Goal: Information Seeking & Learning: Find contact information

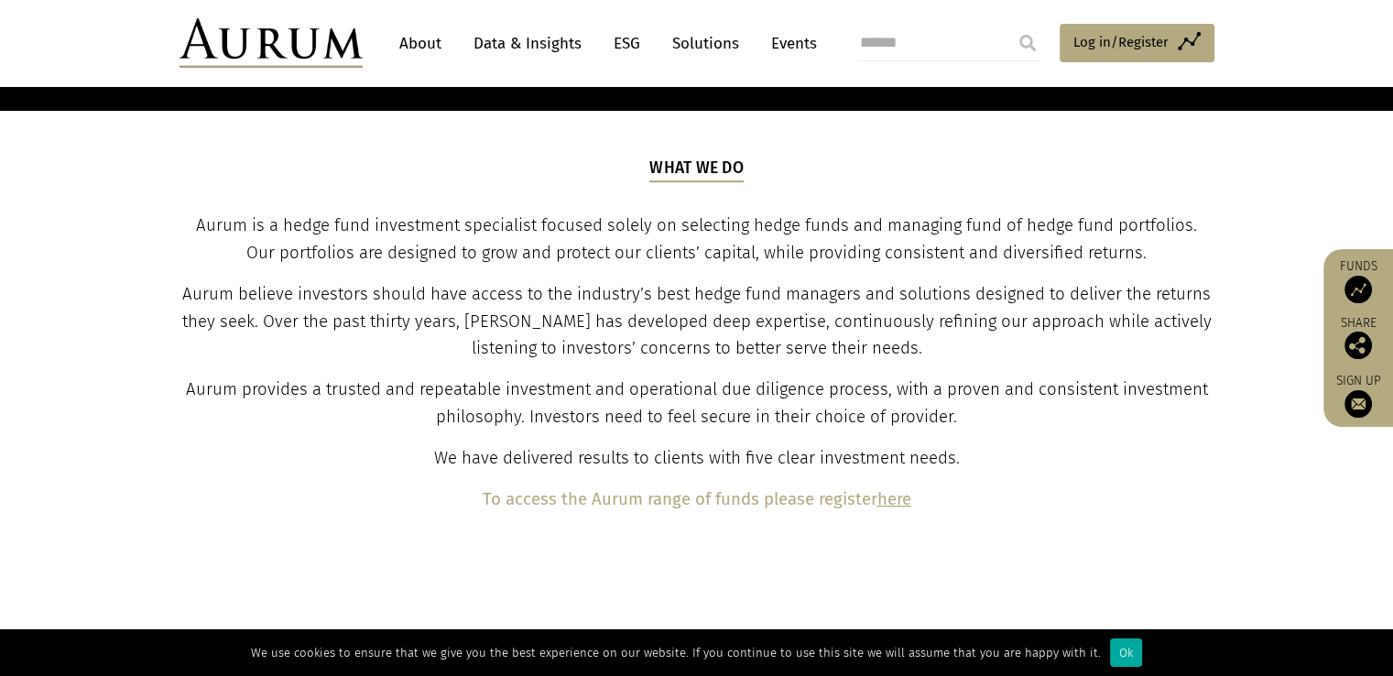
scroll to position [608, 0]
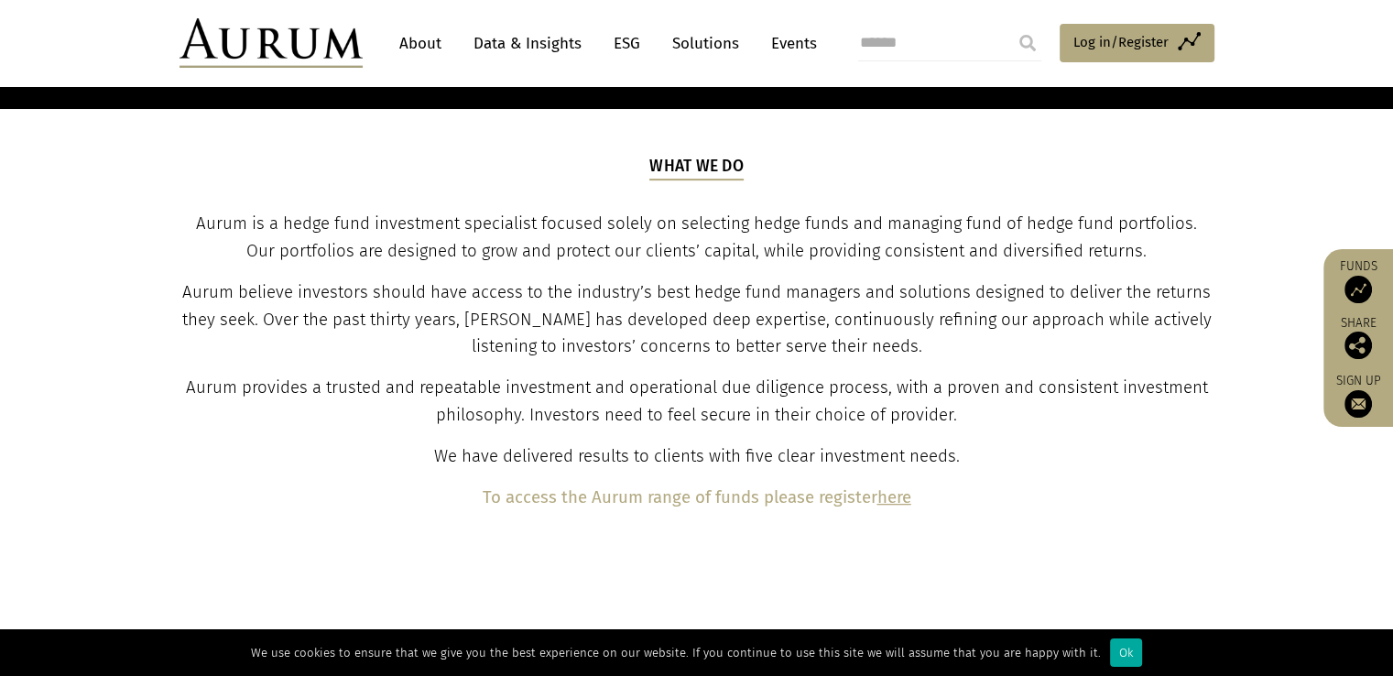
click at [473, 334] on p "Aurum believe investors should have access to the industry’s best hedge fund ma…" at bounding box center [696, 320] width 1030 height 82
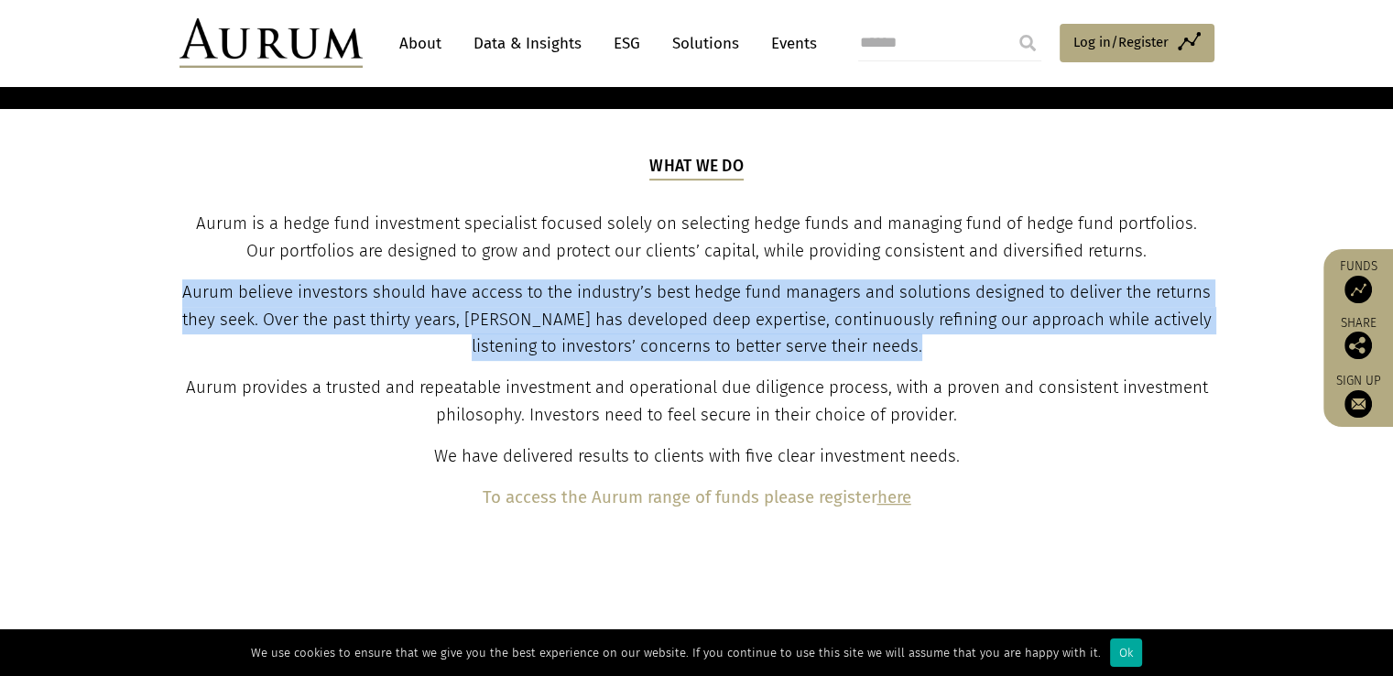
click at [473, 334] on p "Aurum believe investors should have access to the industry’s best hedge fund ma…" at bounding box center [696, 320] width 1030 height 82
drag, startPoint x: 473, startPoint y: 334, endPoint x: 419, endPoint y: 369, distance: 63.5
click at [419, 369] on div "What we do Aurum is a hedge fund investment specialist focused solely on select…" at bounding box center [696, 333] width 1030 height 357
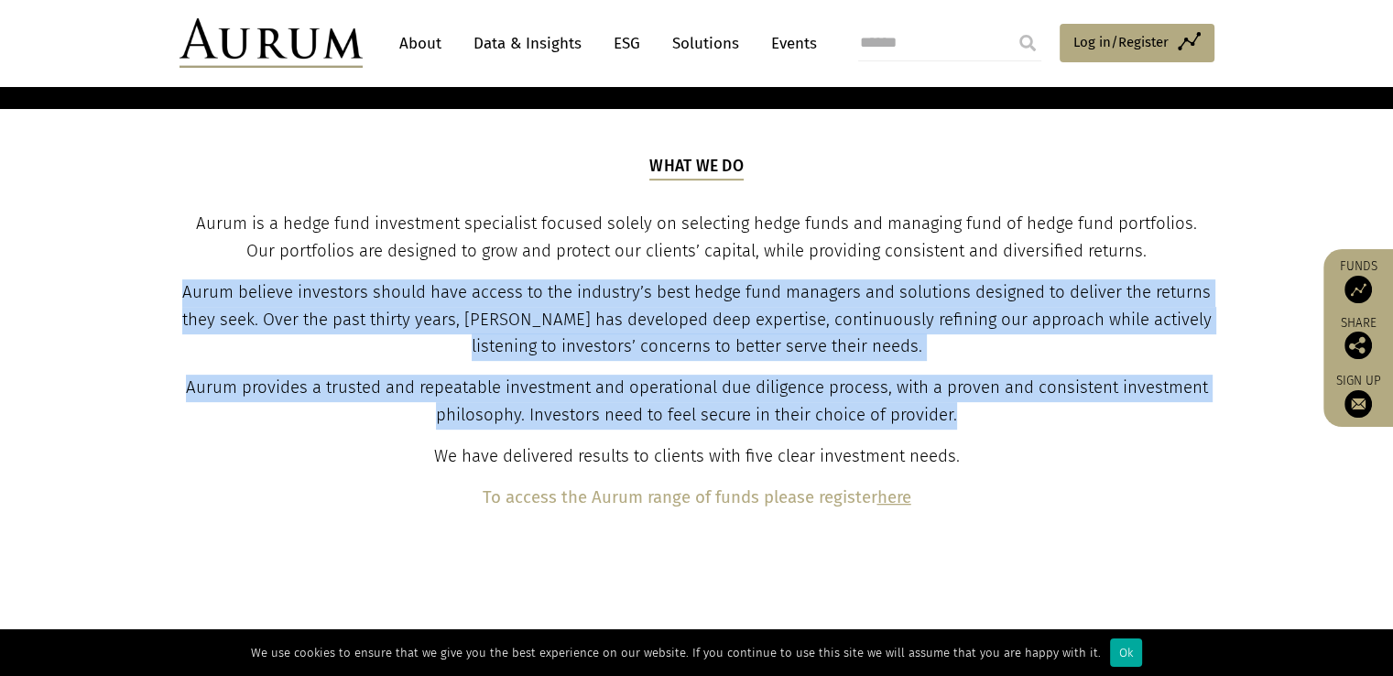
click at [419, 369] on div "What we do Aurum is a hedge fund investment specialist focused solely on select…" at bounding box center [696, 333] width 1030 height 357
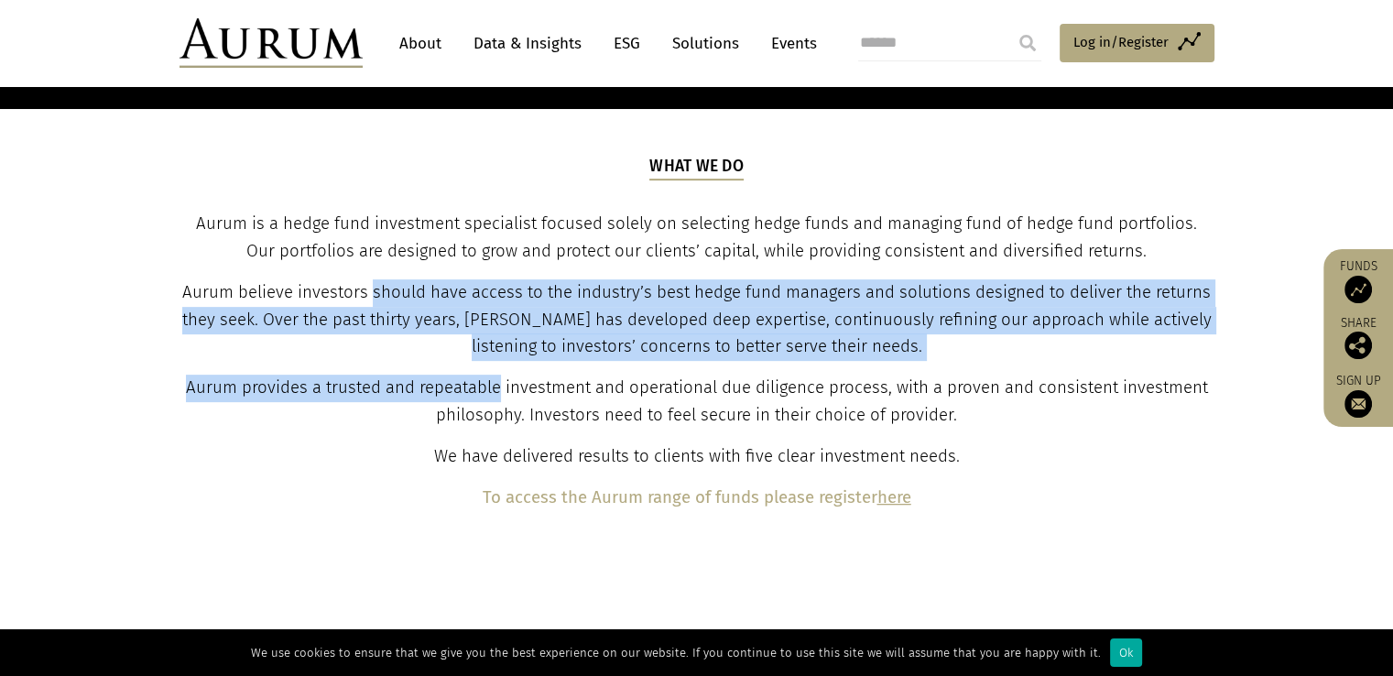
drag, startPoint x: 419, startPoint y: 369, endPoint x: 421, endPoint y: 288, distance: 81.5
click at [421, 288] on div "What we do Aurum is a hedge fund investment specialist focused solely on select…" at bounding box center [696, 333] width 1030 height 357
click at [421, 288] on span "Aurum believe investors should have access to the industry’s best hedge fund ma…" at bounding box center [696, 319] width 1029 height 75
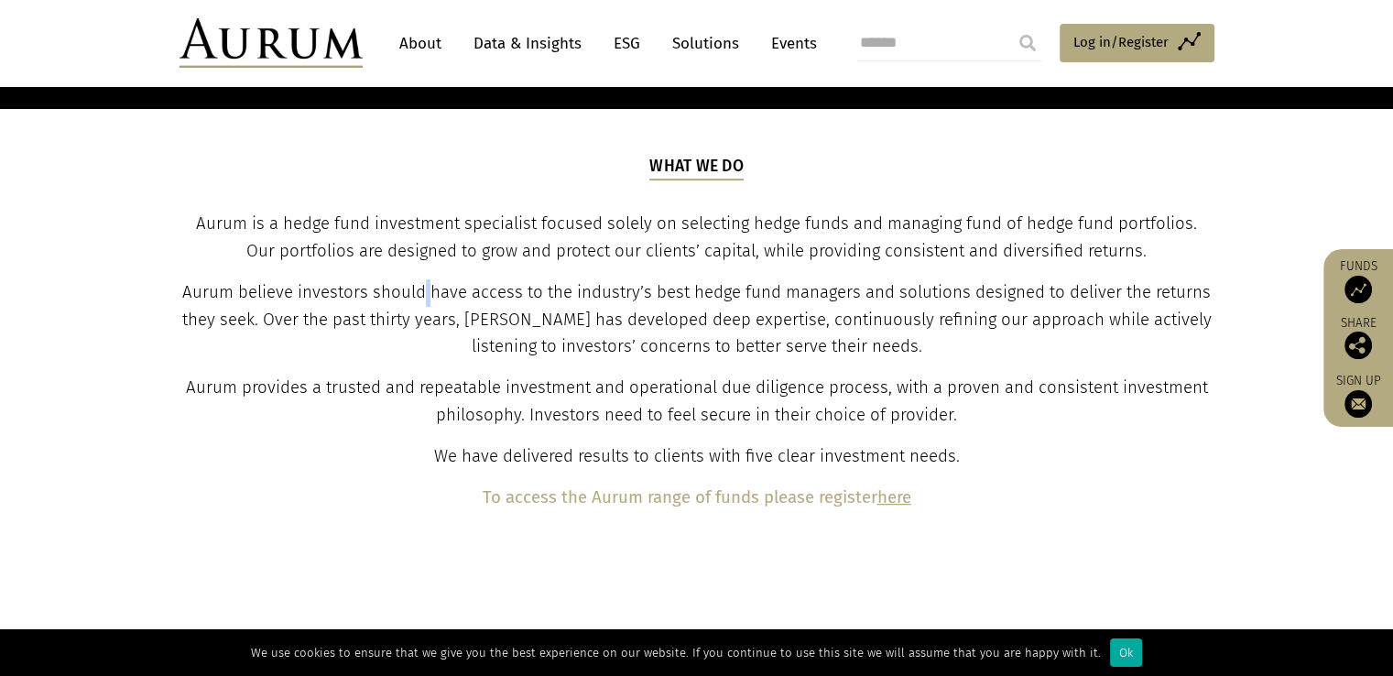
click at [421, 288] on span "Aurum believe investors should have access to the industry’s best hedge fund ma…" at bounding box center [696, 319] width 1029 height 75
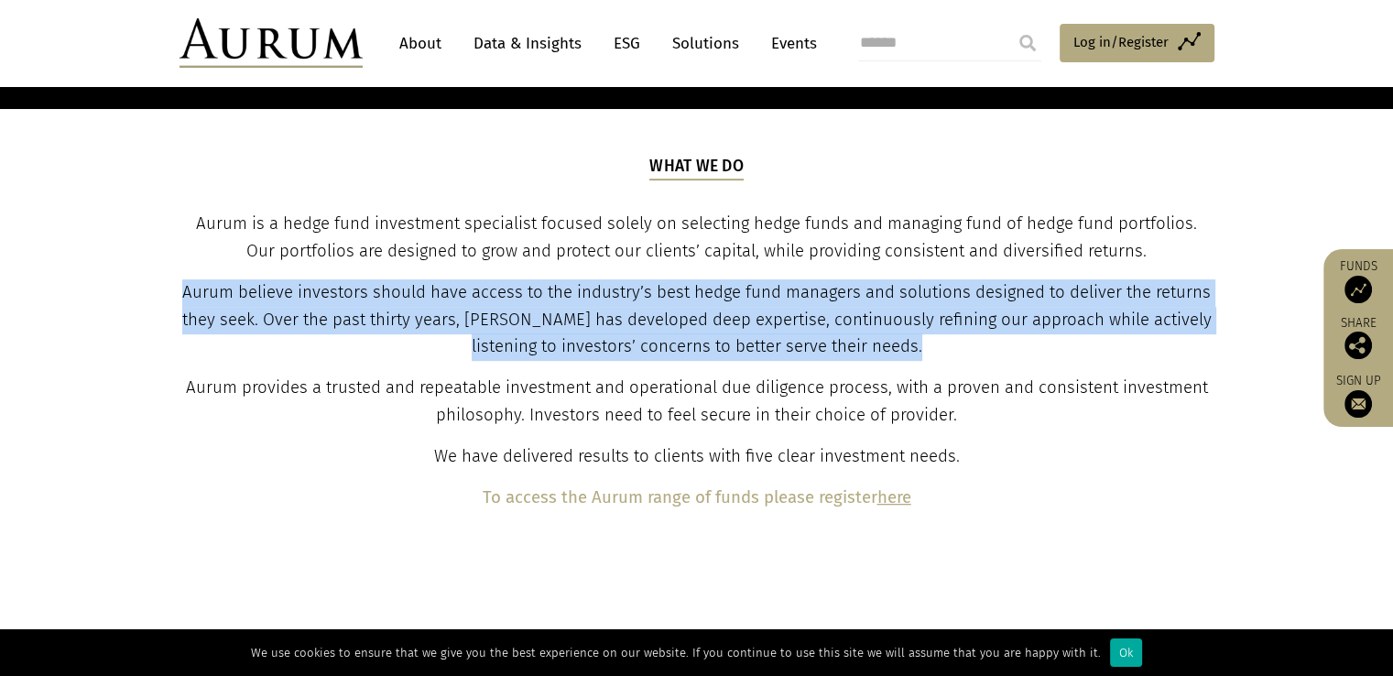
drag, startPoint x: 421, startPoint y: 288, endPoint x: 420, endPoint y: 224, distance: 63.2
click at [420, 224] on div "What we do Aurum is a hedge fund investment specialist focused solely on select…" at bounding box center [696, 333] width 1030 height 357
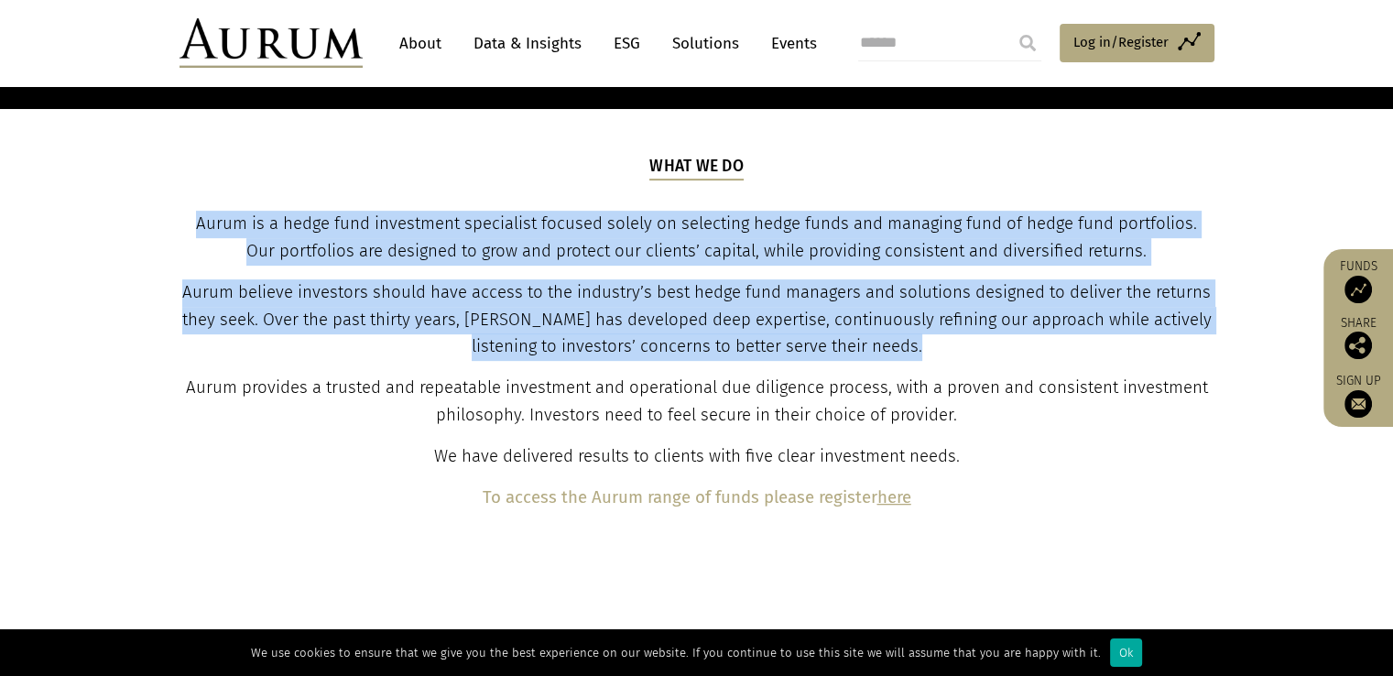
click at [420, 224] on span "Aurum is a hedge fund investment specialist focused solely on selecting hedge f…" at bounding box center [696, 237] width 1001 height 48
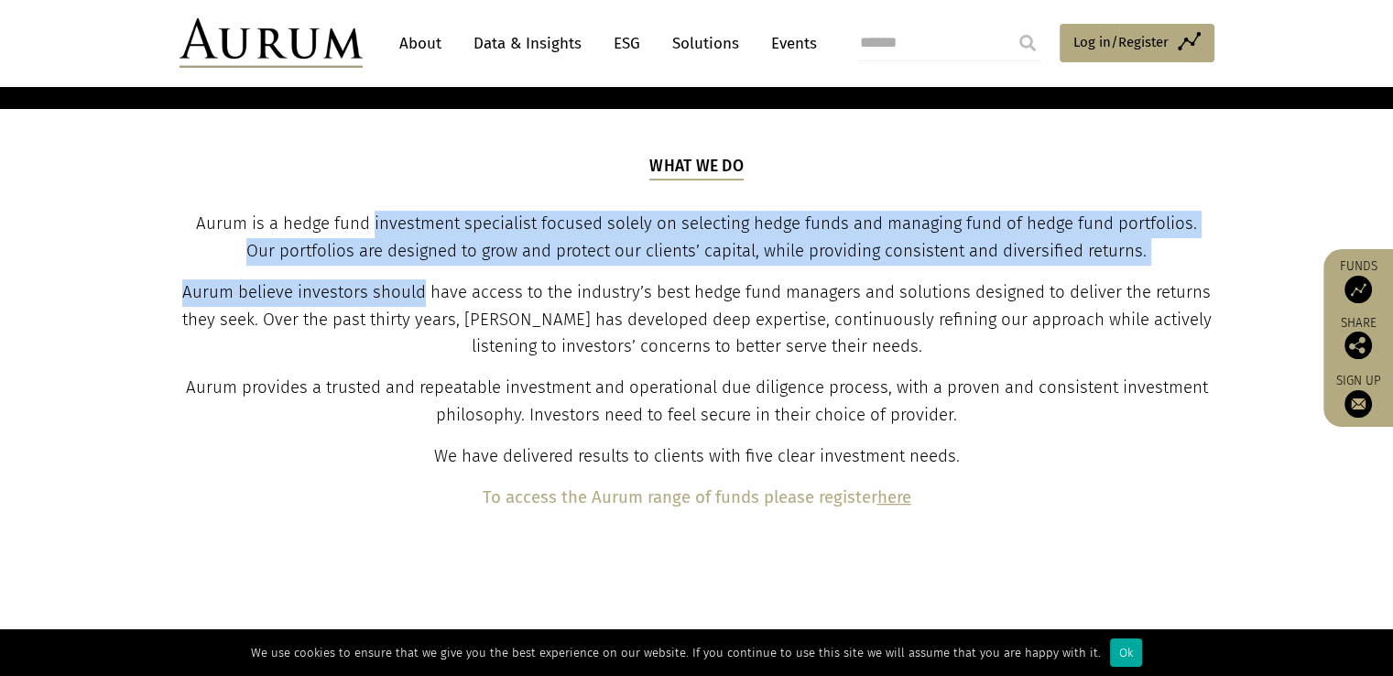
drag, startPoint x: 420, startPoint y: 224, endPoint x: 424, endPoint y: 288, distance: 64.2
click at [424, 288] on div "What we do Aurum is a hedge fund investment specialist focused solely on select…" at bounding box center [696, 333] width 1030 height 357
click at [424, 288] on span "Aurum believe investors should have access to the industry’s best hedge fund ma…" at bounding box center [696, 319] width 1029 height 75
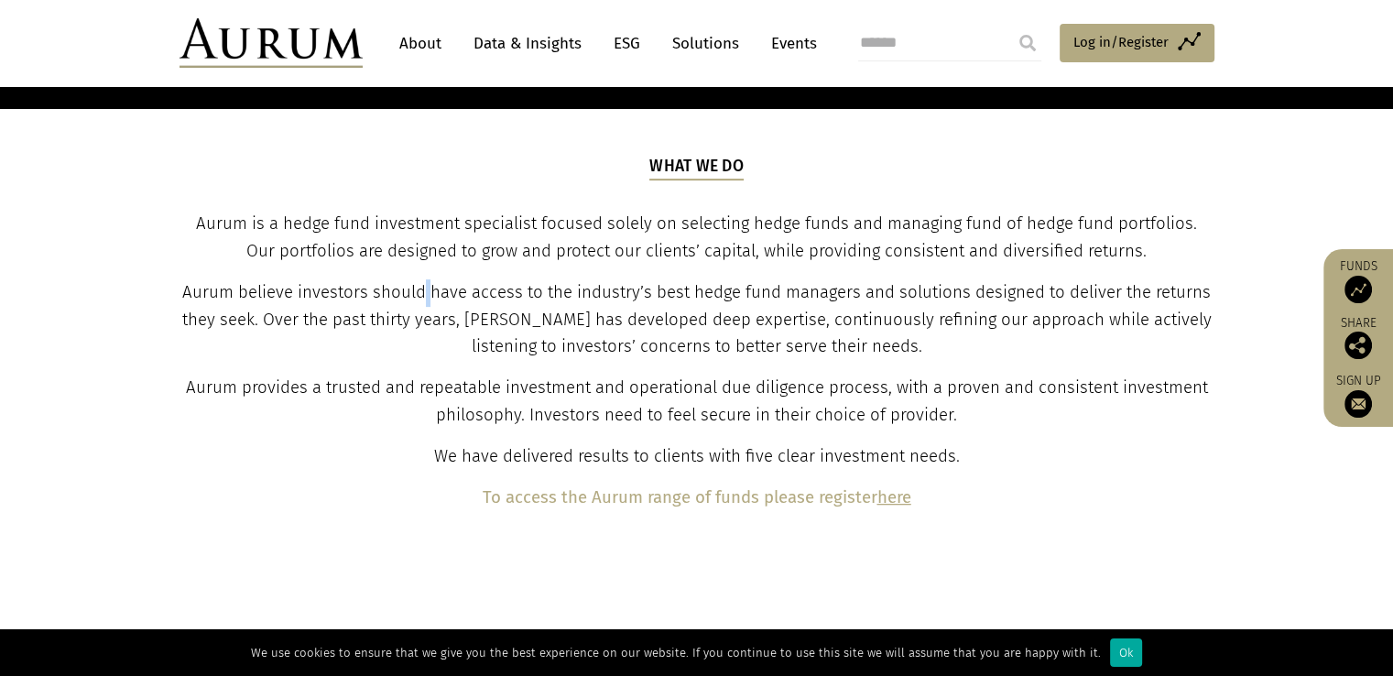
drag, startPoint x: 424, startPoint y: 288, endPoint x: 416, endPoint y: 326, distance: 38.4
click at [416, 326] on span "Aurum believe investors should have access to the industry’s best hedge fund ma…" at bounding box center [696, 319] width 1029 height 75
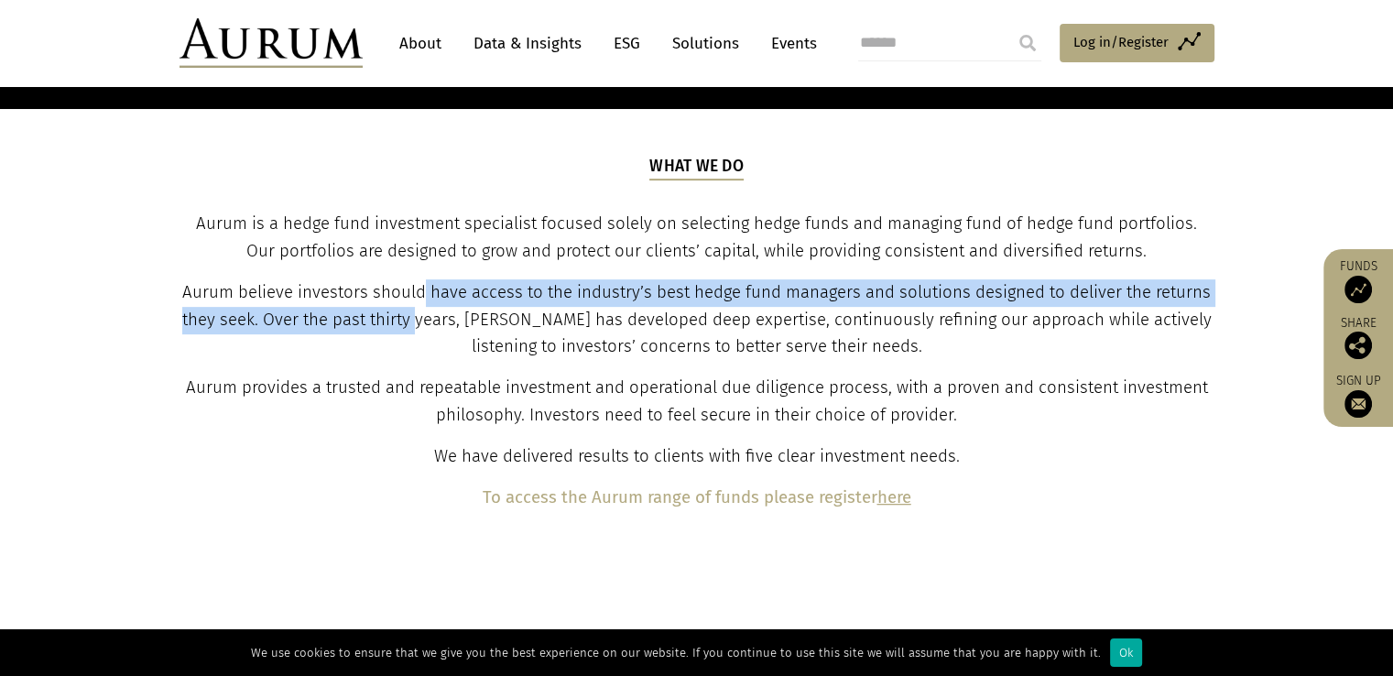
click at [416, 326] on span "Aurum believe investors should have access to the industry’s best hedge fund ma…" at bounding box center [696, 319] width 1029 height 75
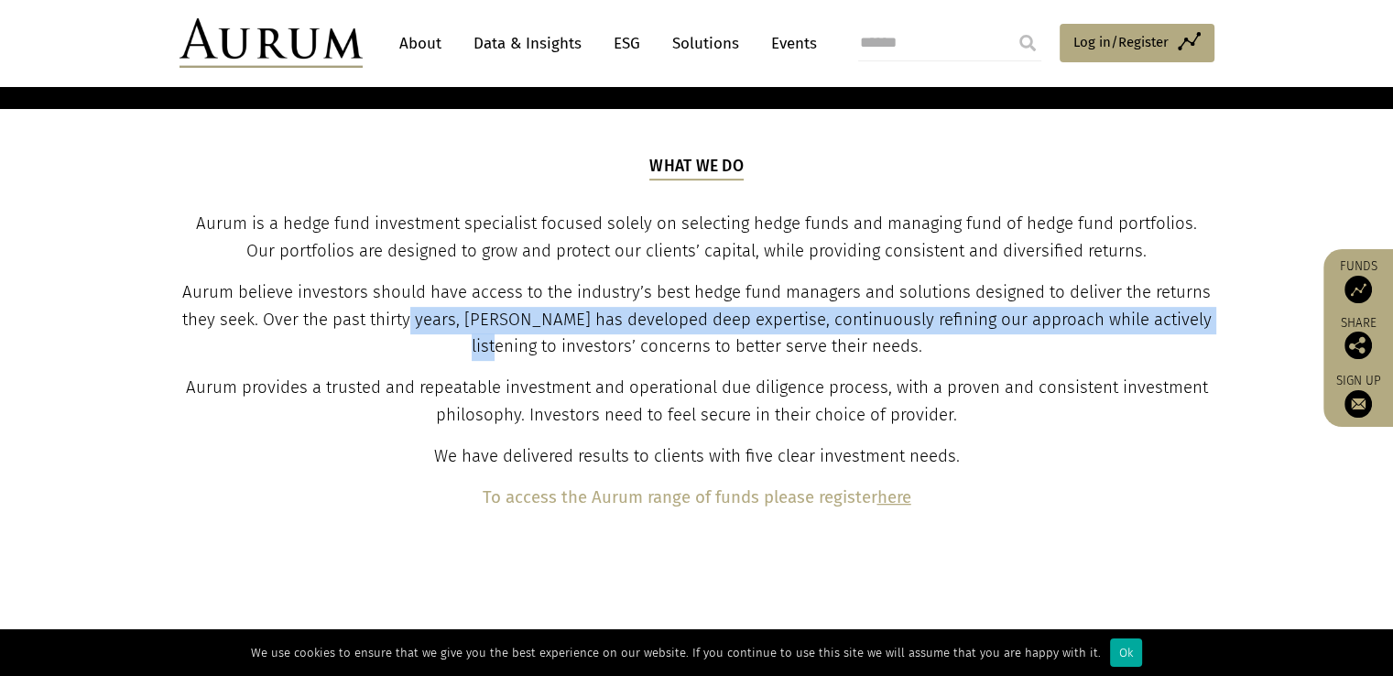
drag, startPoint x: 416, startPoint y: 326, endPoint x: 418, endPoint y: 345, distance: 19.3
click at [418, 345] on p "Aurum believe investors should have access to the industry’s best hedge fund ma…" at bounding box center [696, 320] width 1030 height 82
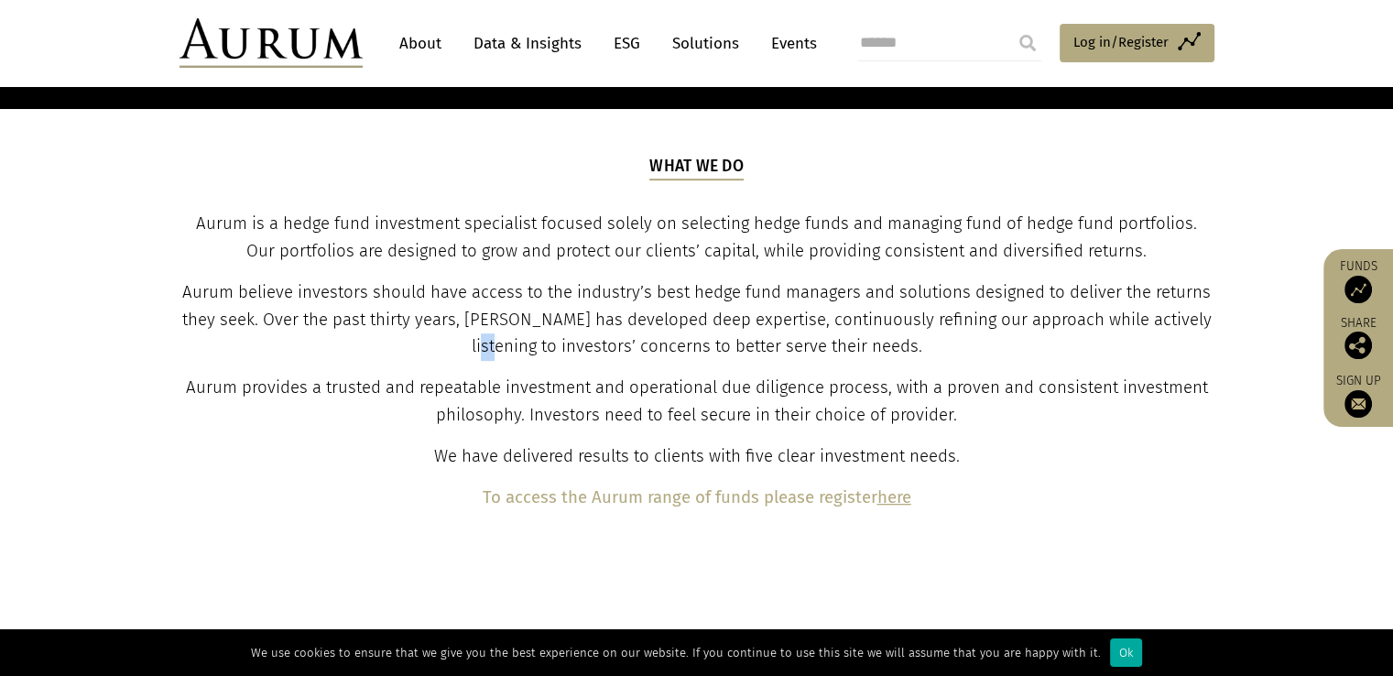
click at [418, 345] on p "Aurum believe investors should have access to the industry’s best hedge fund ma…" at bounding box center [696, 320] width 1030 height 82
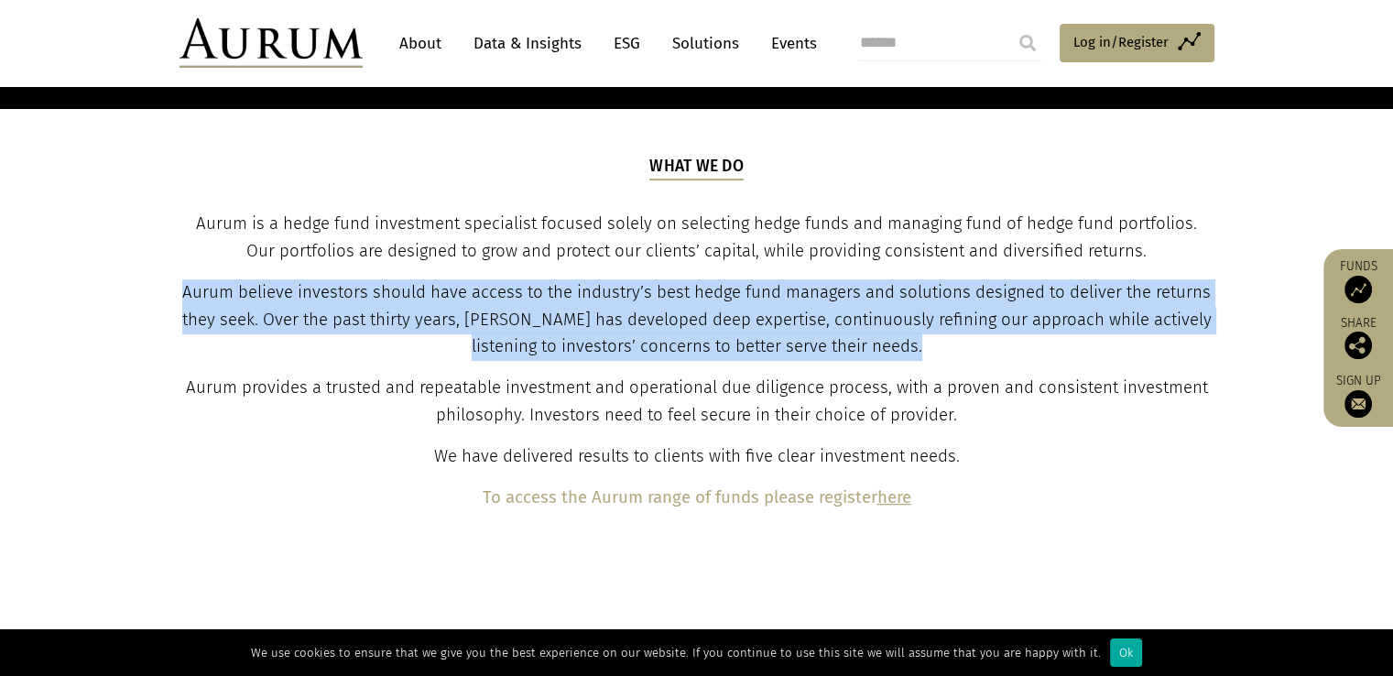
click at [418, 345] on p "Aurum believe investors should have access to the industry’s best hedge fund ma…" at bounding box center [696, 320] width 1030 height 82
drag, startPoint x: 418, startPoint y: 345, endPoint x: 445, endPoint y: 272, distance: 78.3
click at [445, 272] on div "What we do Aurum is a hedge fund investment specialist focused solely on select…" at bounding box center [696, 333] width 1030 height 357
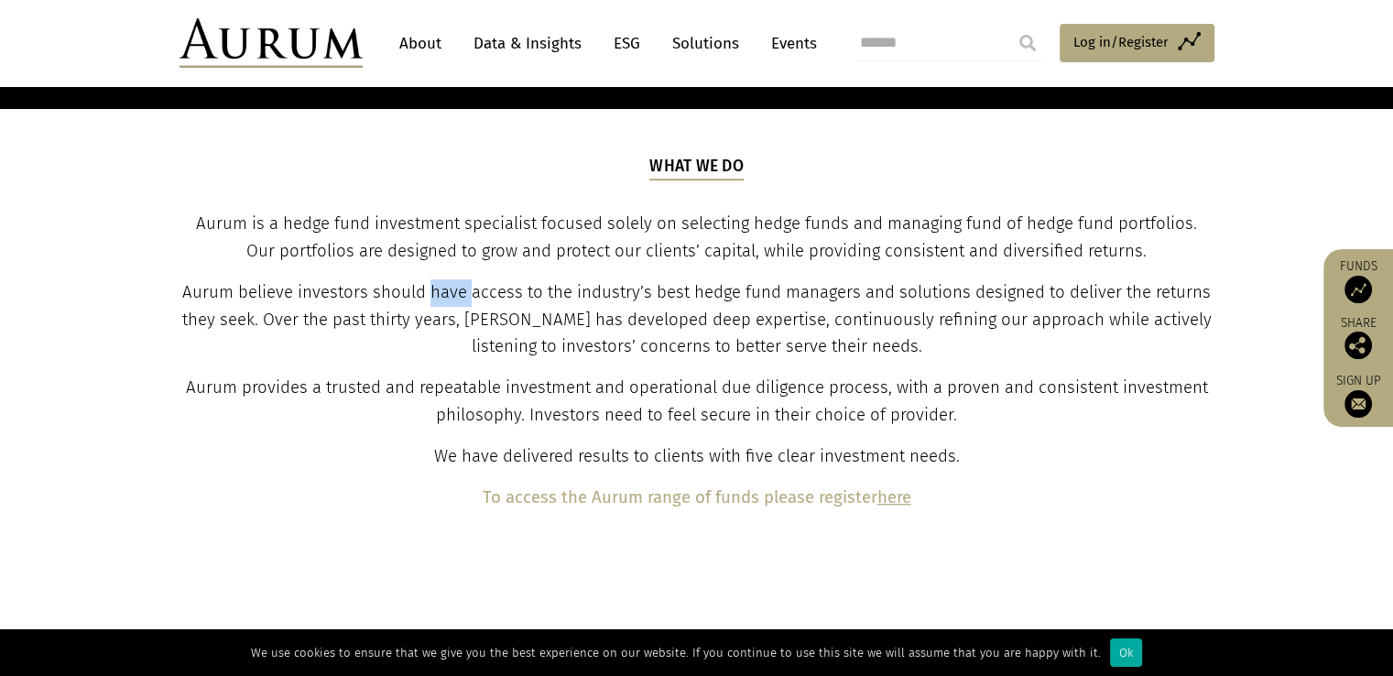
click at [445, 272] on div "What we do Aurum is a hedge fund investment specialist focused solely on select…" at bounding box center [696, 333] width 1030 height 357
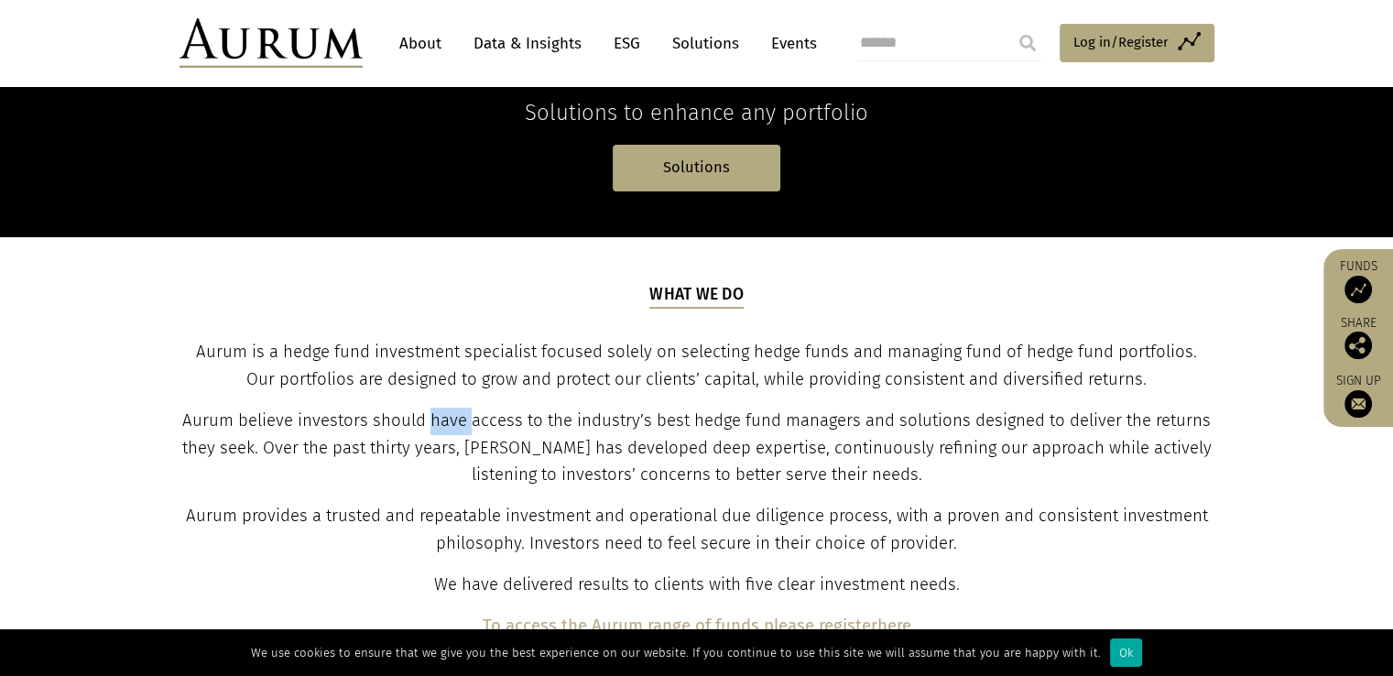
scroll to position [0, 0]
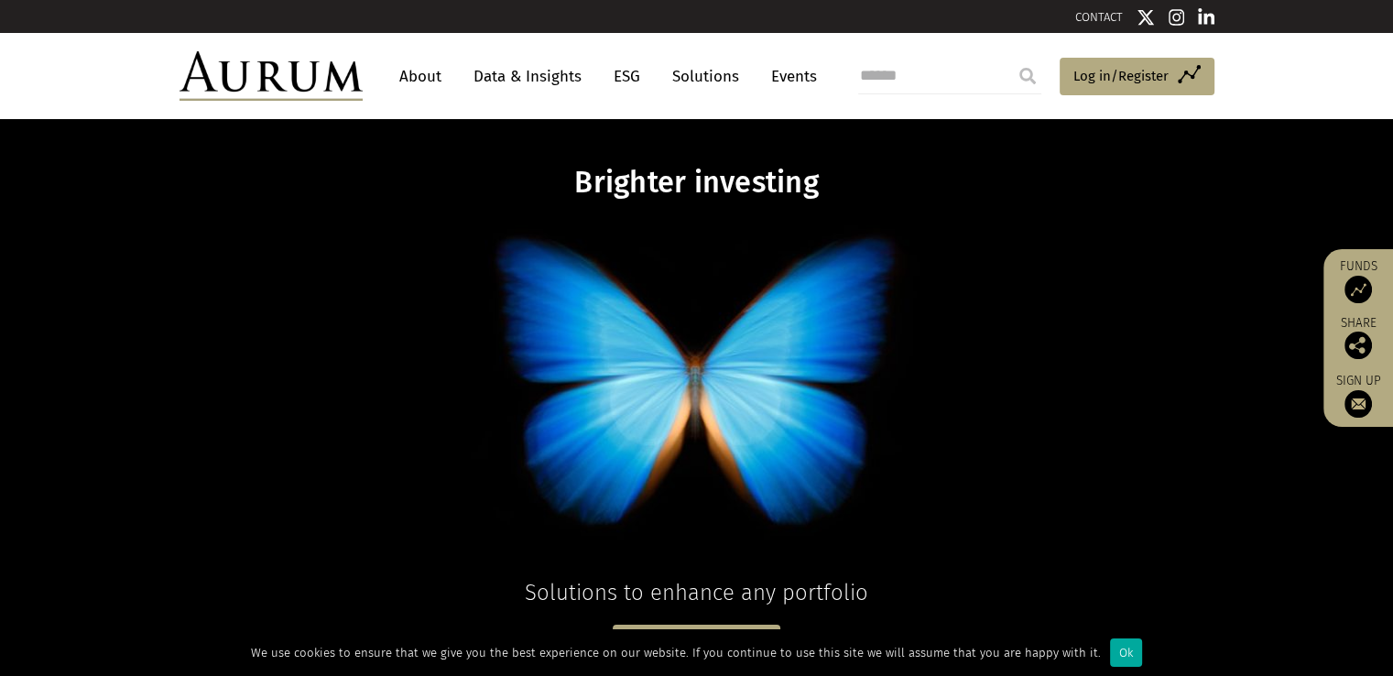
click at [430, 67] on link "About" at bounding box center [420, 77] width 60 height 34
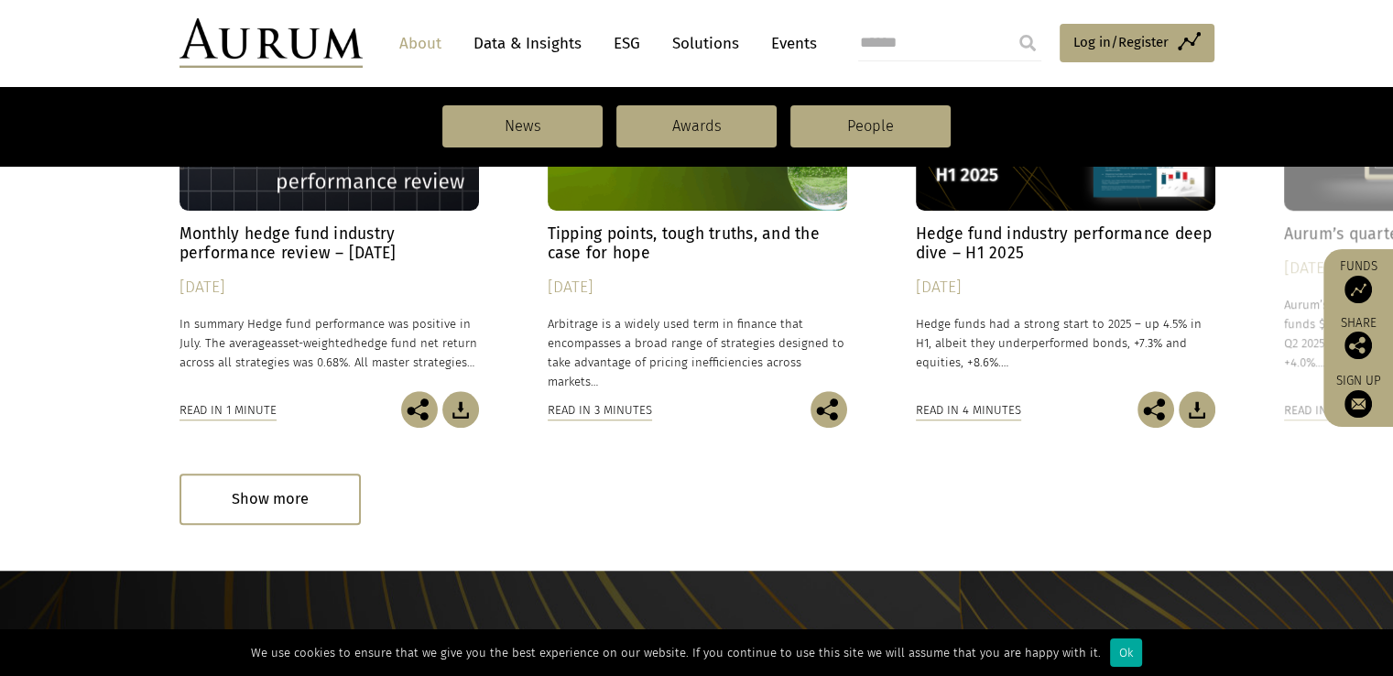
scroll to position [1573, 0]
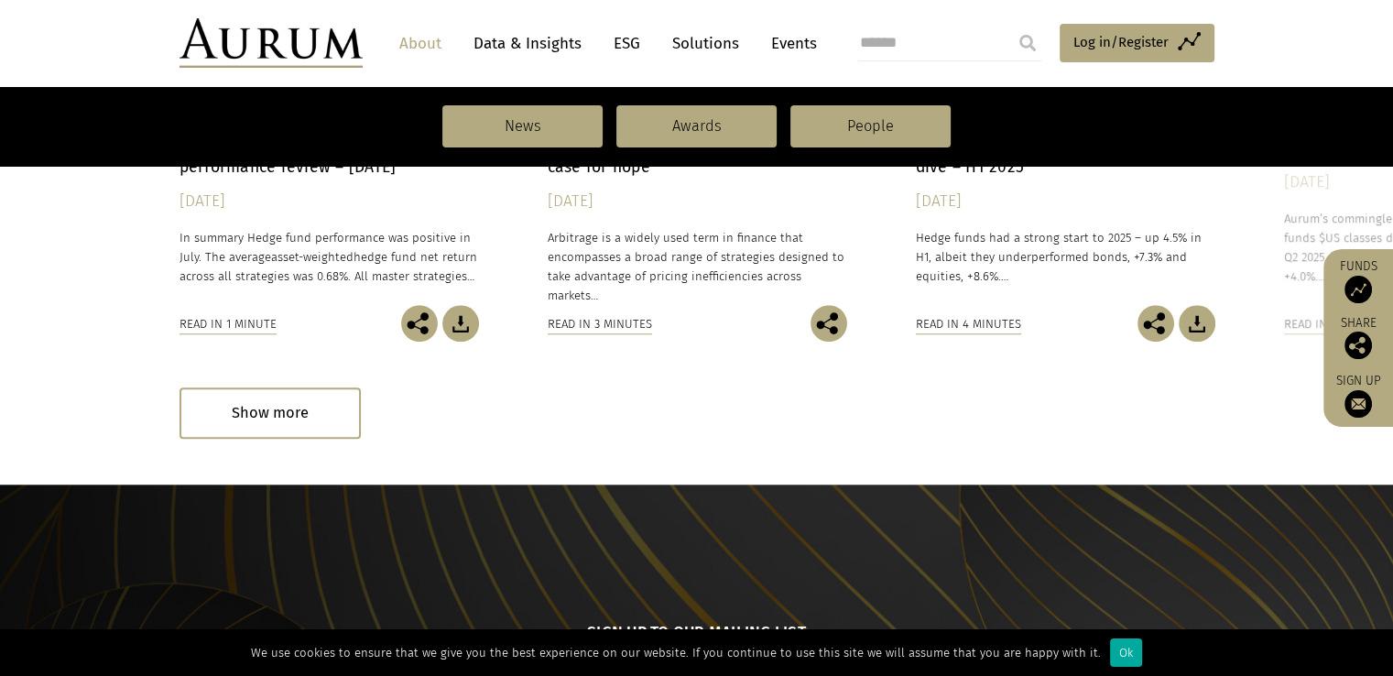
click at [422, 37] on link "About" at bounding box center [420, 44] width 60 height 34
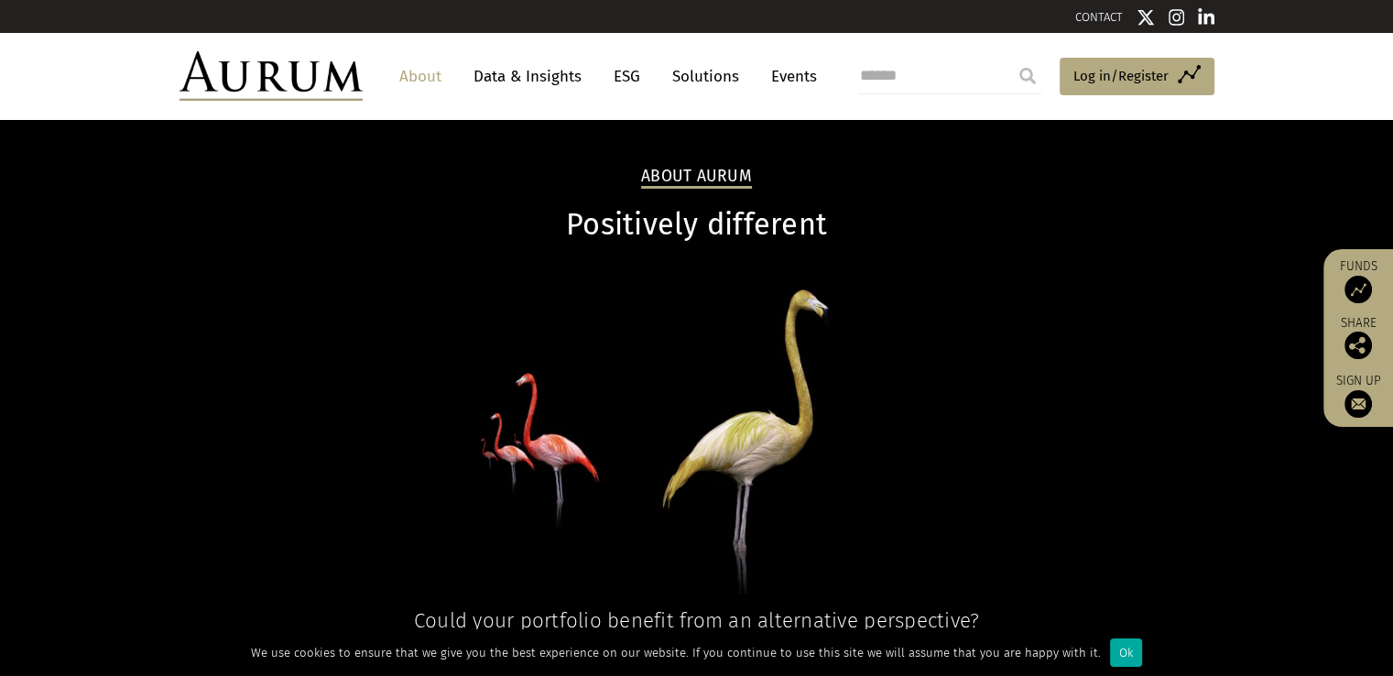
click at [1099, 16] on link "CONTACT" at bounding box center [1099, 17] width 48 height 14
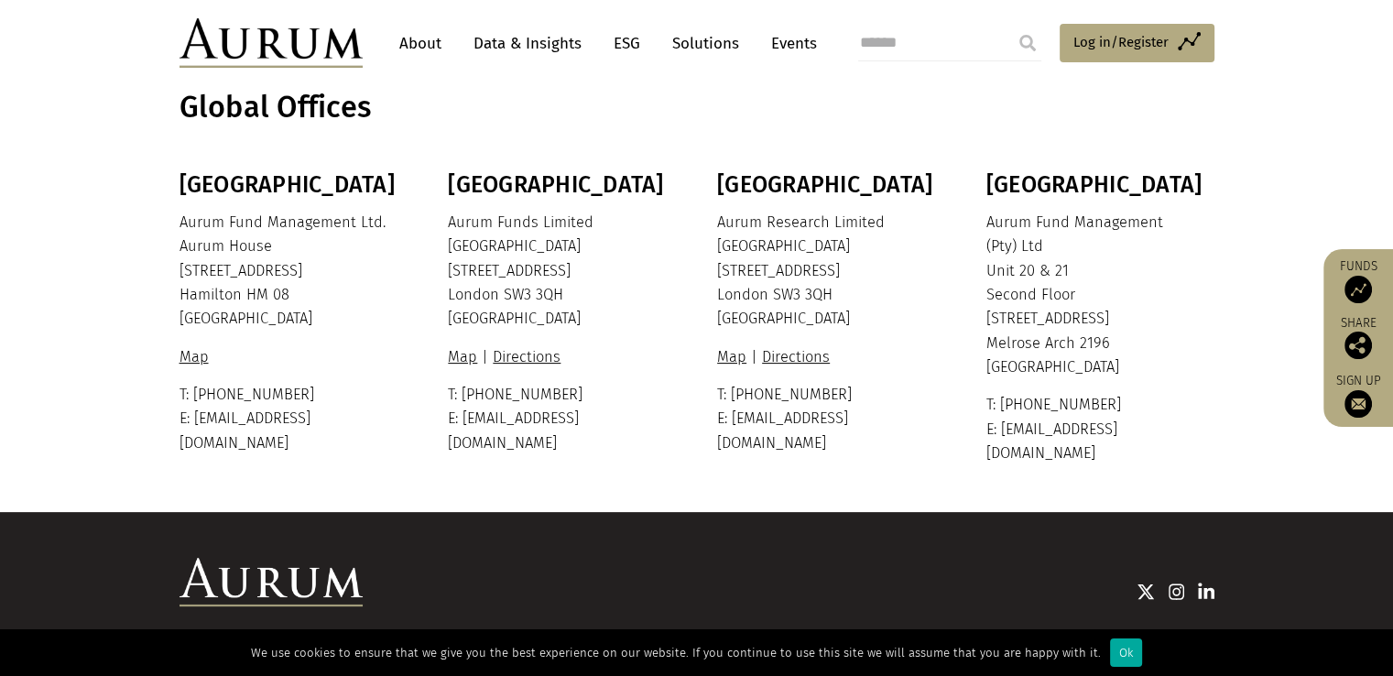
scroll to position [451, 0]
click at [464, 419] on p "T: +44 20 7589 1130 E: ir@aurumfunds.com" at bounding box center [559, 419] width 223 height 72
drag, startPoint x: 464, startPoint y: 419, endPoint x: 602, endPoint y: 441, distance: 139.1
click at [602, 441] on section "Bermuda Aurum Fund Management Ltd. Aurum House 35 Richmond Road Hamilton HM 08 …" at bounding box center [696, 341] width 1393 height 340
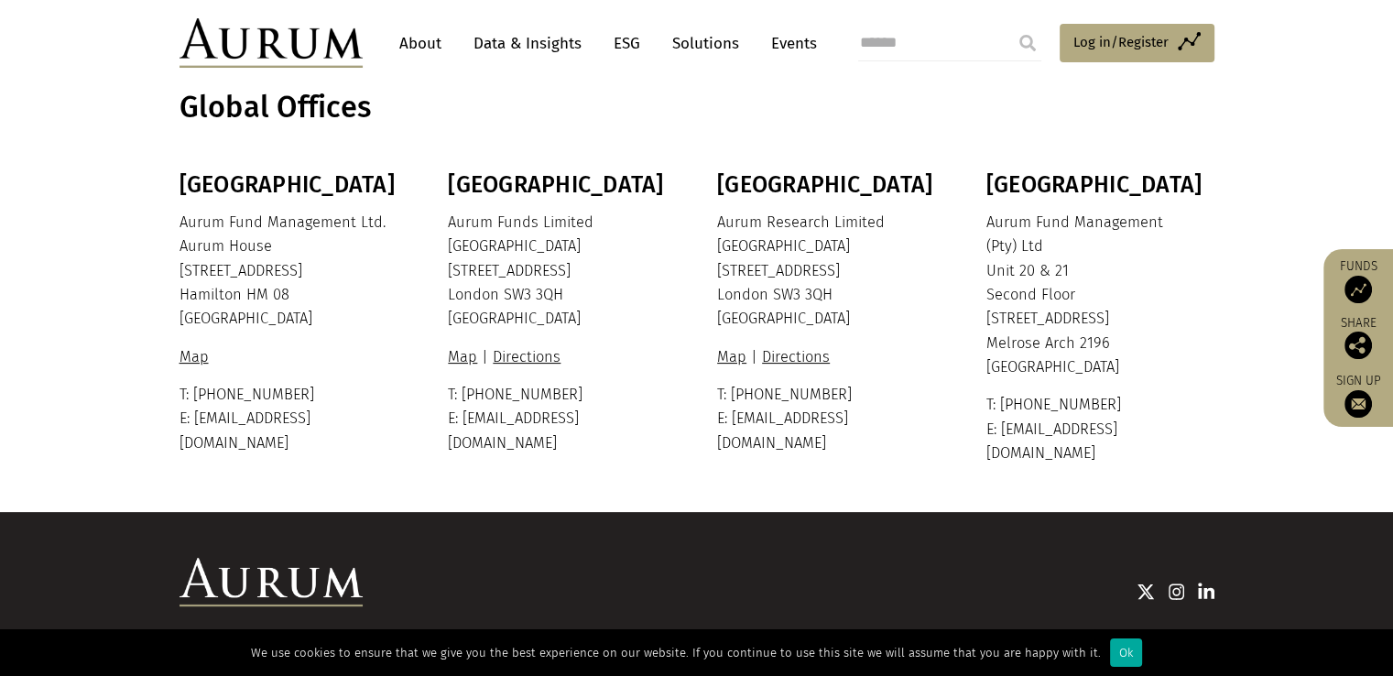
click at [720, 411] on p "T: +44 20 7589 8899 E: info@aurum.com" at bounding box center [828, 419] width 223 height 72
drag, startPoint x: 720, startPoint y: 411, endPoint x: 751, endPoint y: 415, distance: 31.4
click at [751, 415] on p "T: +44 20 7589 8899 E: info@aurum.com" at bounding box center [828, 419] width 223 height 72
click at [736, 417] on p "T: +44 20 7589 8899 E: info@aurum.com" at bounding box center [828, 419] width 223 height 72
drag, startPoint x: 736, startPoint y: 417, endPoint x: 843, endPoint y: 419, distance: 106.3
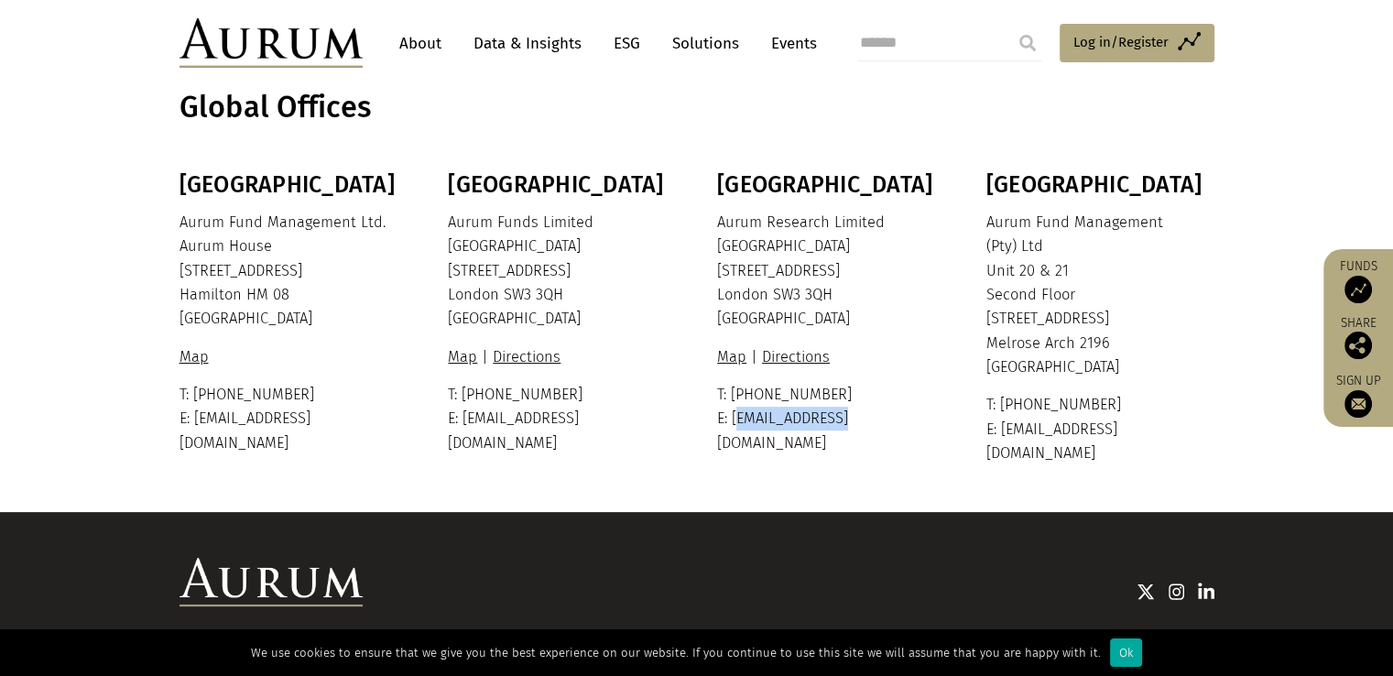
click at [843, 419] on p "T: +44 20 7589 8899 E: info@aurum.com" at bounding box center [828, 419] width 223 height 72
click at [754, 418] on p "T: +44 20 7589 8899 E: info@aurum.com" at bounding box center [828, 419] width 223 height 72
click at [747, 419] on p "T: +44 20 7589 8899 E: info@aurum.com" at bounding box center [828, 419] width 223 height 72
drag, startPoint x: 747, startPoint y: 419, endPoint x: 827, endPoint y: 422, distance: 79.8
click at [827, 422] on p "T: +44 20 7589 8899 E: info@aurum.com" at bounding box center [828, 419] width 223 height 72
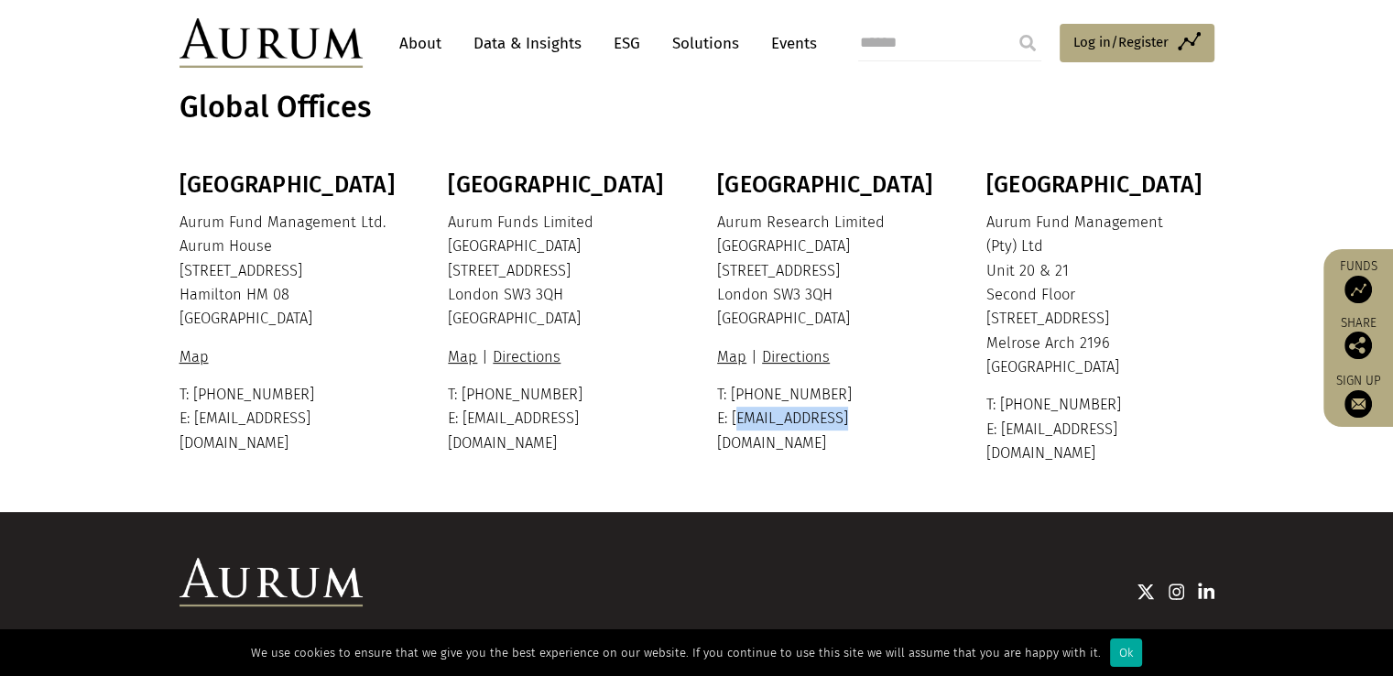
copy p "info@aurum.com"
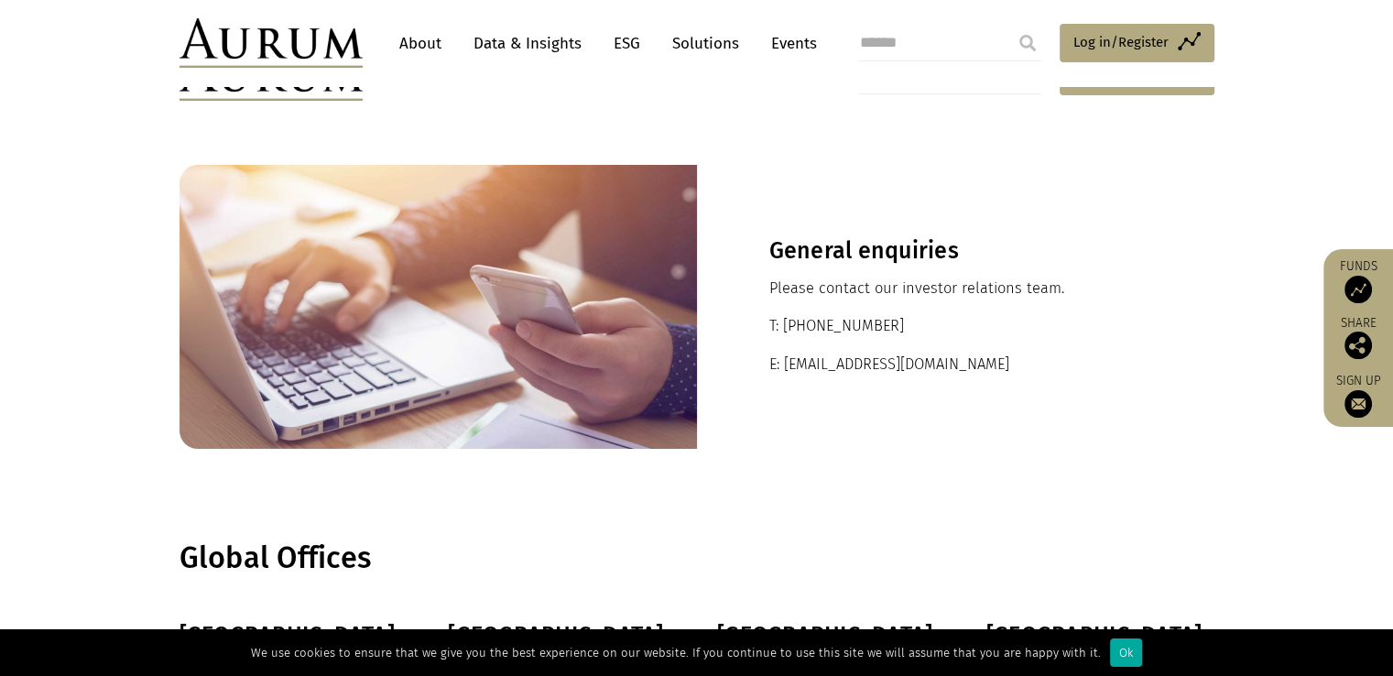
scroll to position [506, 0]
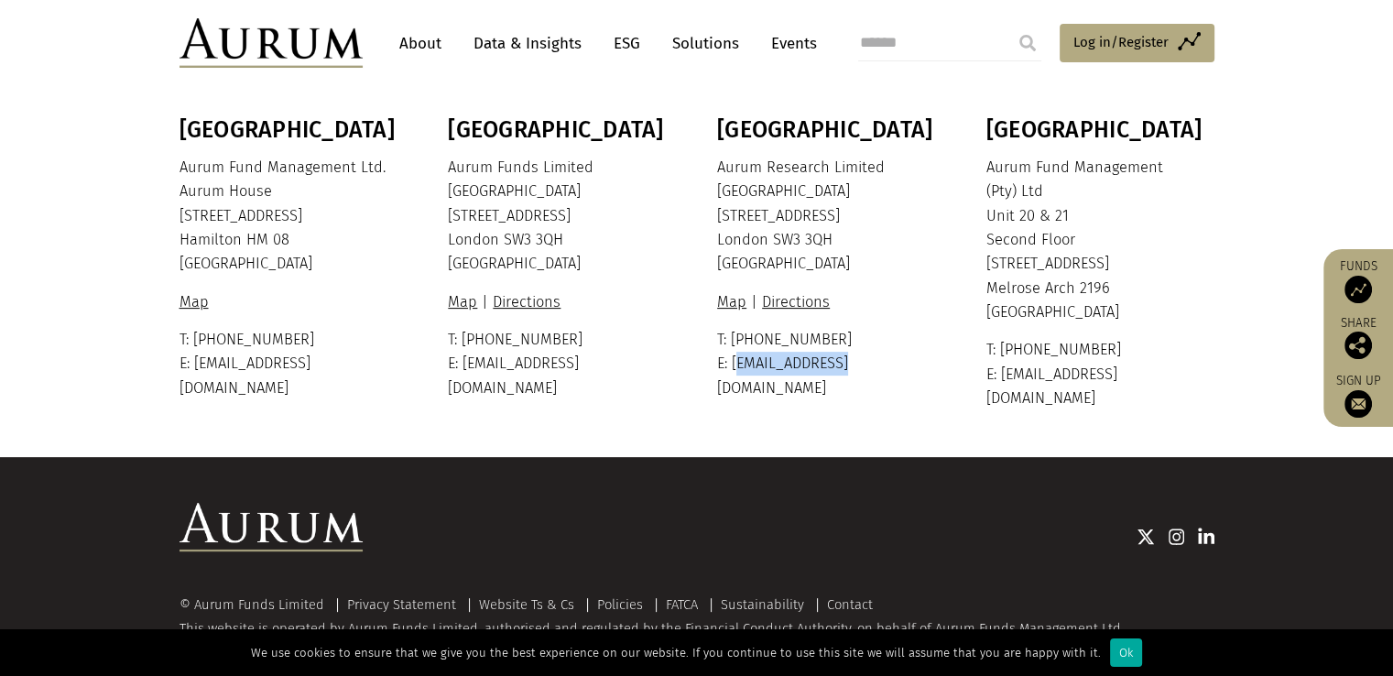
copy p "info@aurum.com"
